Goal: Task Accomplishment & Management: Complete application form

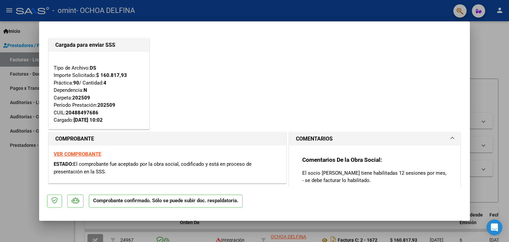
click at [72, 153] on strong "VER COMPROBANTE" at bounding box center [77, 154] width 47 height 6
click at [20, 178] on div at bounding box center [254, 121] width 509 height 242
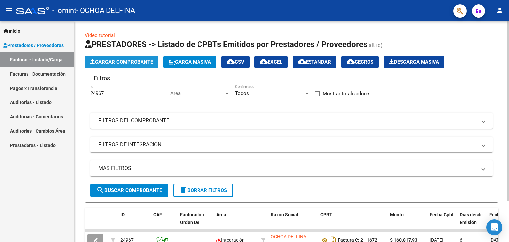
click at [147, 60] on span "Cargar Comprobante" at bounding box center [121, 62] width 63 height 6
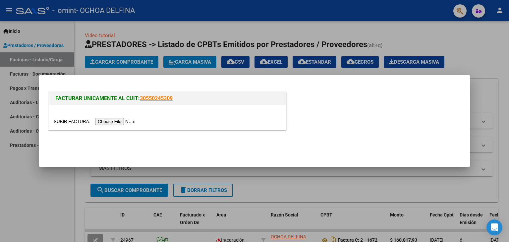
click at [121, 121] on input "file" at bounding box center [96, 121] width 84 height 7
click at [113, 122] on input "file" at bounding box center [96, 121] width 84 height 7
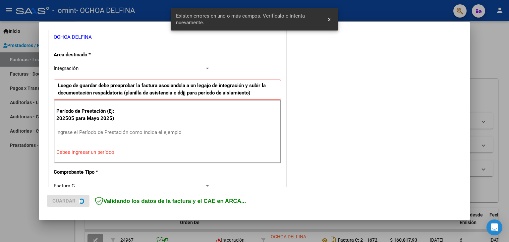
scroll to position [139, 0]
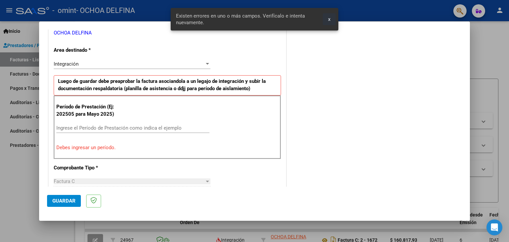
click at [330, 19] on span "x" at bounding box center [329, 19] width 2 height 6
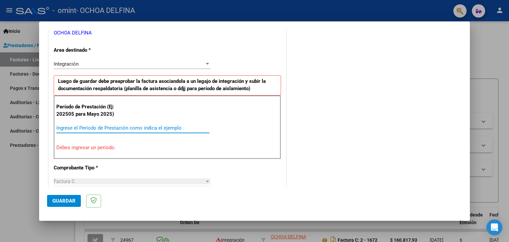
click at [103, 126] on input "Ingrese el Período de Prestación como indica el ejemplo" at bounding box center [132, 128] width 153 height 6
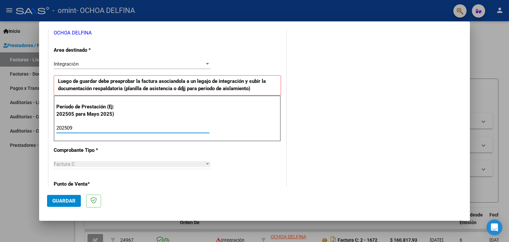
type input "202509"
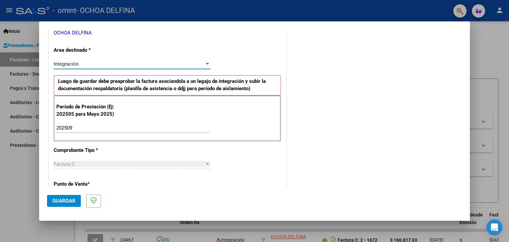
click at [202, 63] on div "Integración" at bounding box center [129, 64] width 151 height 6
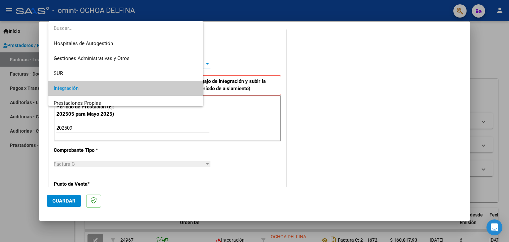
scroll to position [25, 0]
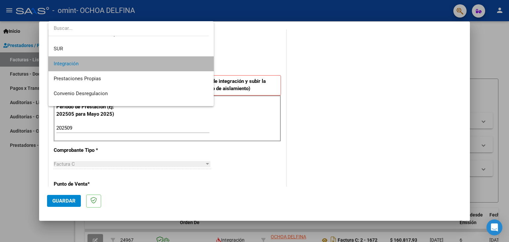
click at [202, 63] on span "Integración" at bounding box center [131, 63] width 155 height 15
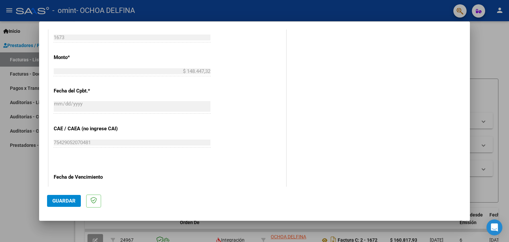
scroll to position [425, 0]
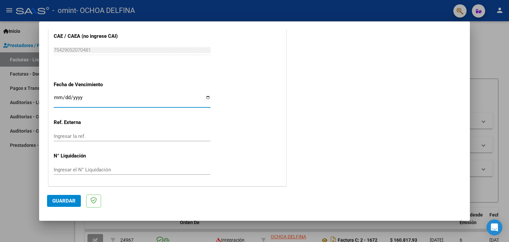
click at [57, 97] on input "Ingresar la fecha" at bounding box center [132, 100] width 157 height 11
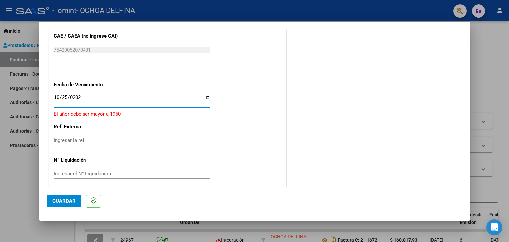
type input "[DATE]"
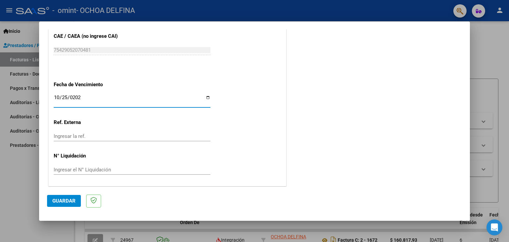
click at [101, 135] on input "Ingresar la ref." at bounding box center [132, 136] width 157 height 6
click at [70, 201] on span "Guardar" at bounding box center [63, 201] width 23 height 6
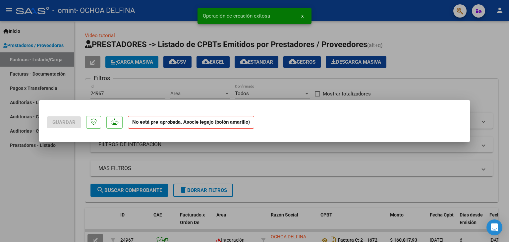
scroll to position [0, 0]
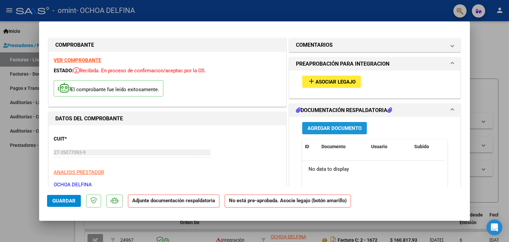
click at [340, 125] on span "Agregar Documento" at bounding box center [335, 128] width 54 height 6
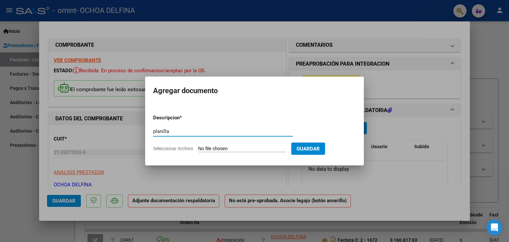
type input "planilla"
click at [257, 147] on input "Seleccionar Archivo" at bounding box center [242, 149] width 88 height 6
